Goal: Complete application form

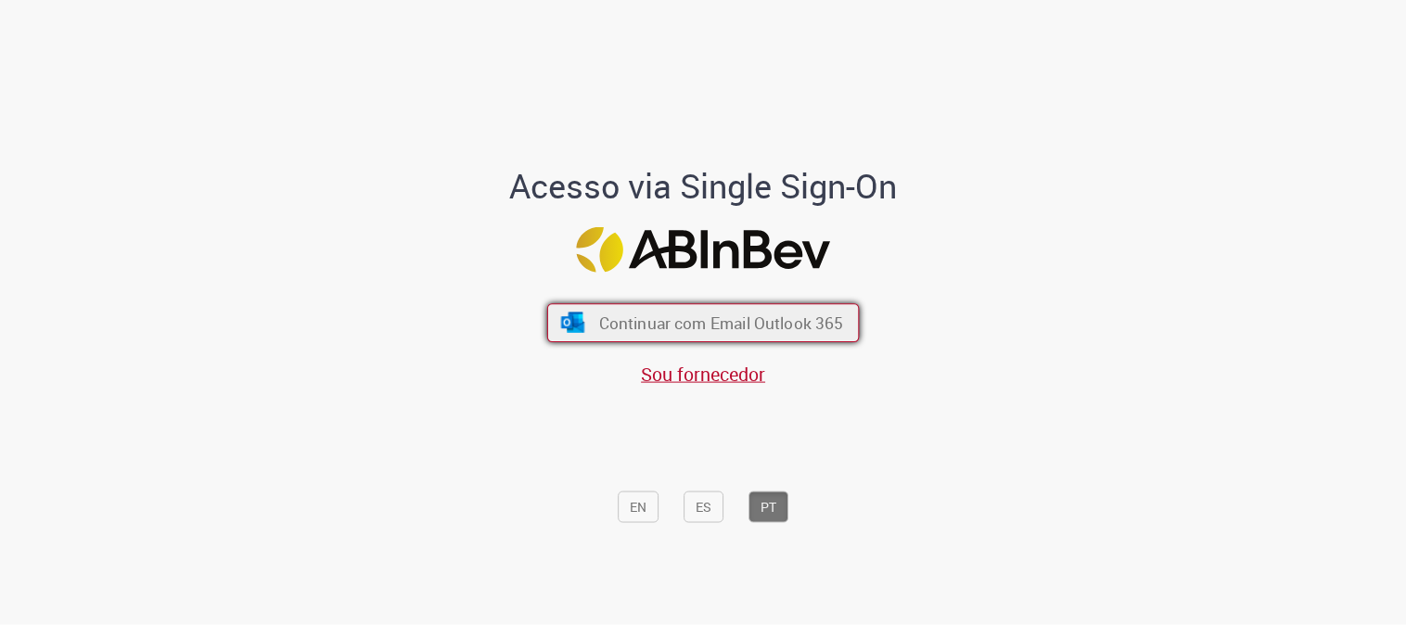
click at [796, 328] on span "Continuar com Email Outlook 365" at bounding box center [721, 322] width 245 height 21
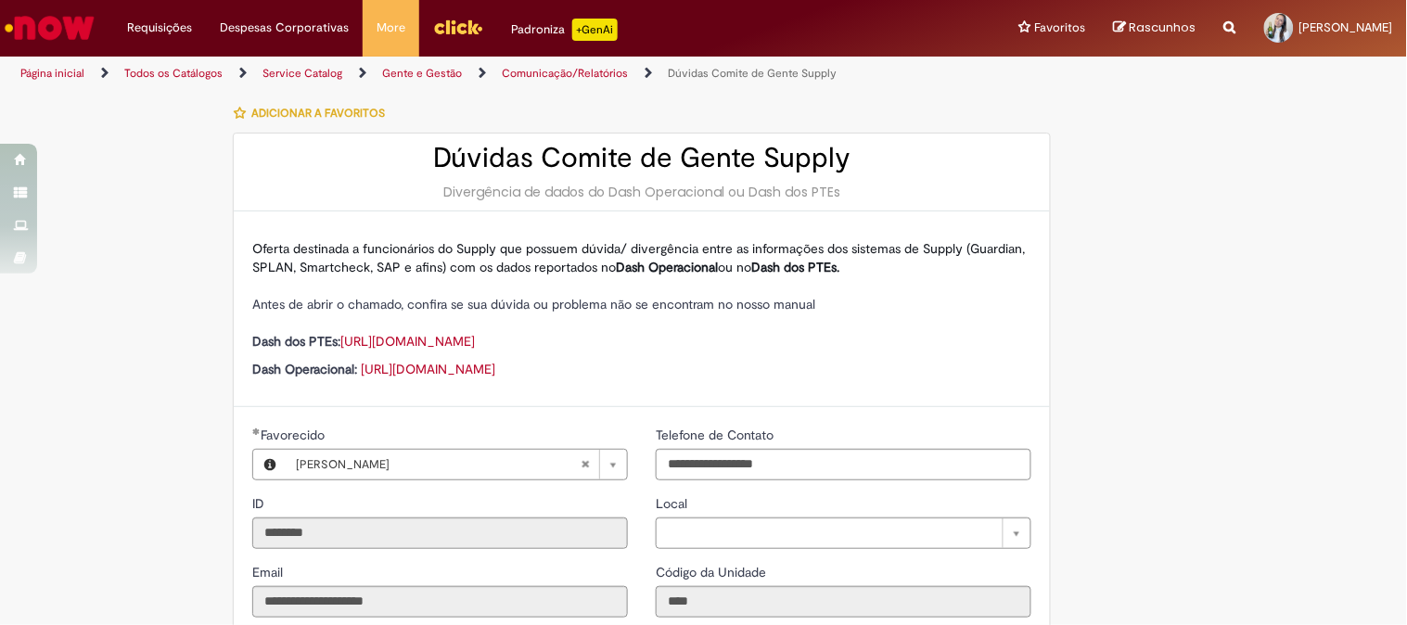
type input "**********"
click at [495, 367] on link "https://ab-inbev.acadia.sysalli.com/browse/DGG-500010/pt" at bounding box center [428, 369] width 134 height 17
